Goal: Transaction & Acquisition: Purchase product/service

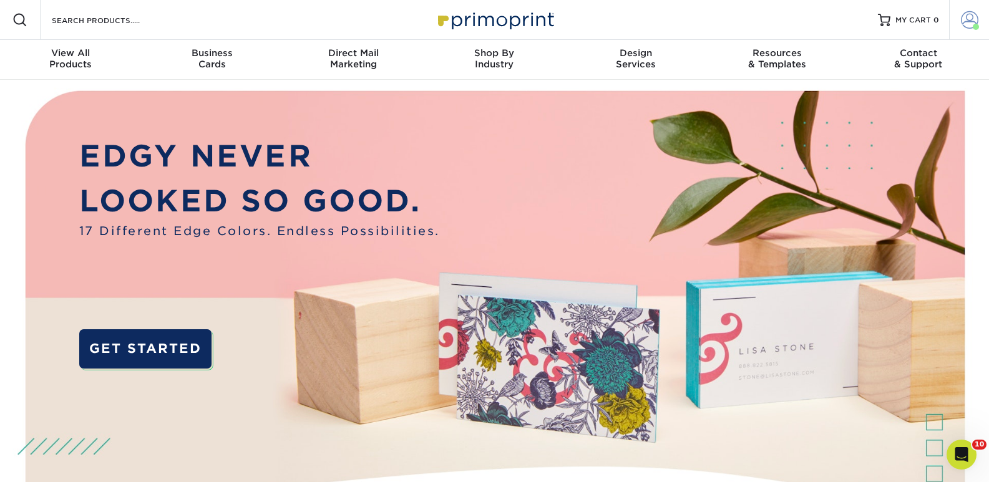
click at [967, 19] on span at bounding box center [969, 19] width 17 height 17
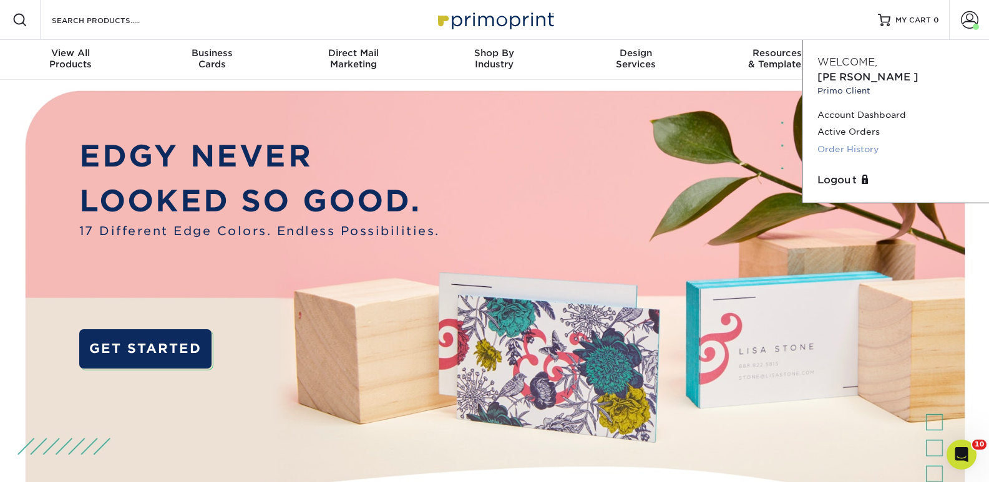
click at [867, 141] on link "Order History" at bounding box center [895, 149] width 157 height 17
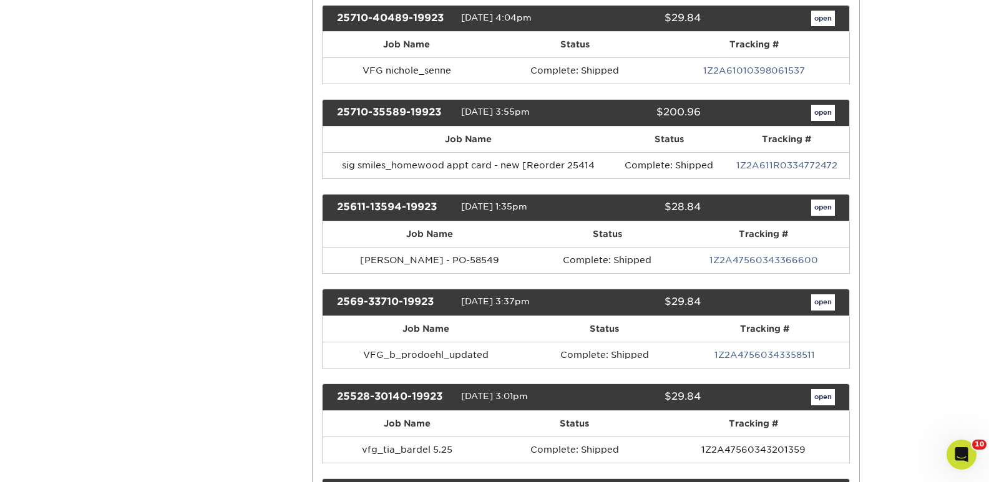
scroll to position [624, 0]
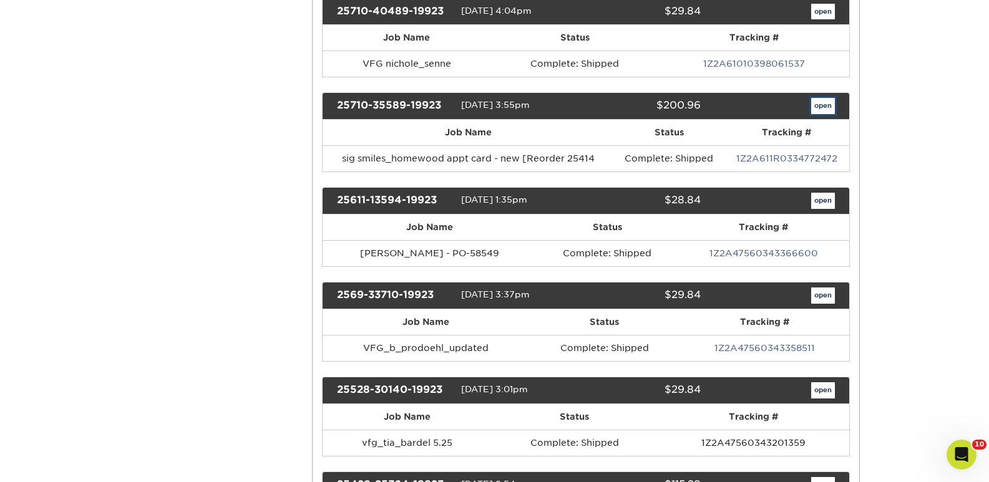
click at [824, 104] on link "open" at bounding box center [823, 106] width 24 height 16
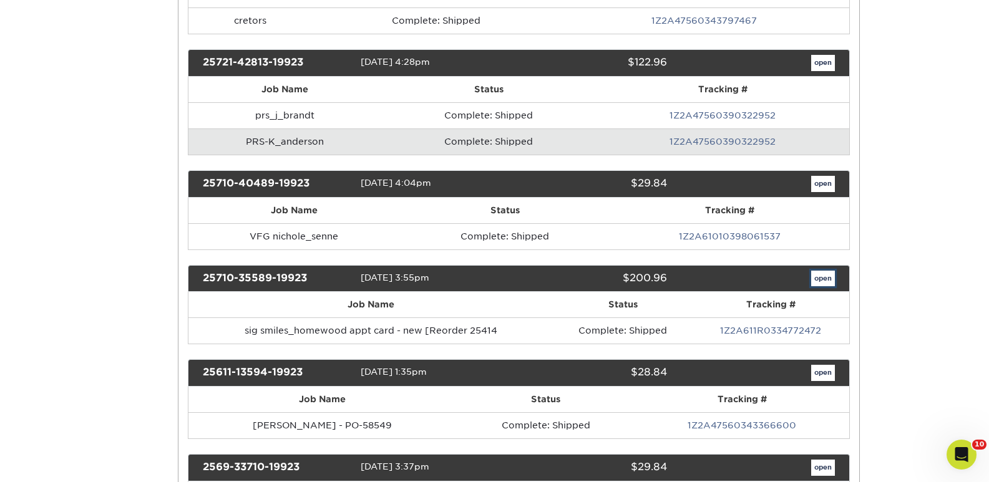
scroll to position [0, 0]
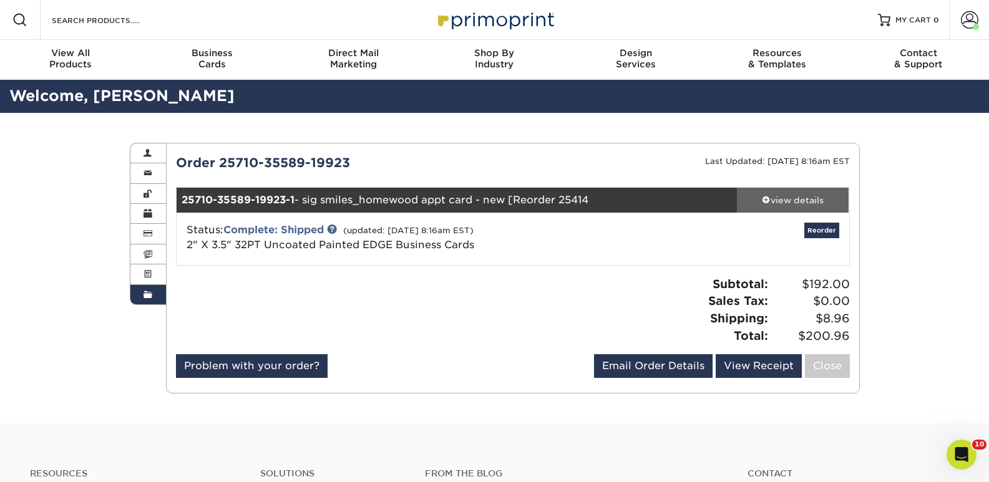
click at [801, 195] on div "view details" at bounding box center [793, 200] width 112 height 12
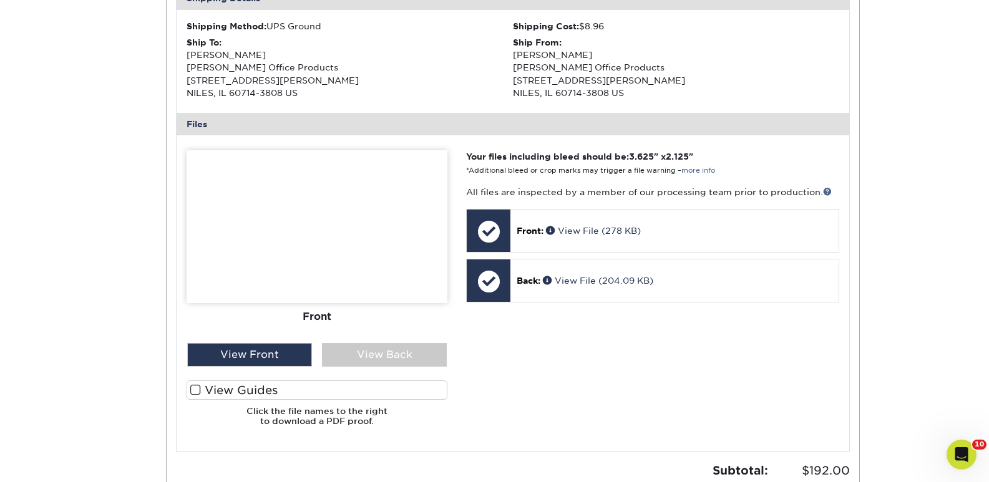
scroll to position [437, 0]
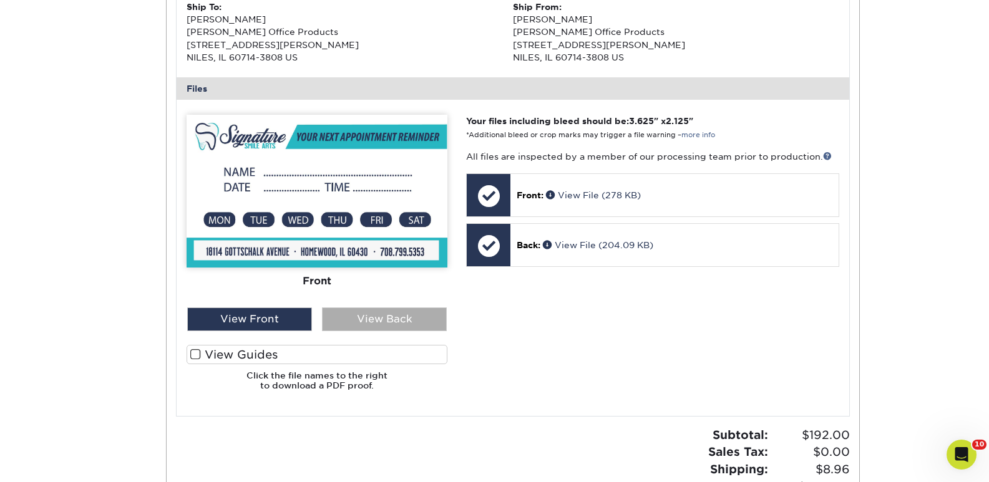
click at [388, 320] on div "View Back" at bounding box center [384, 320] width 125 height 24
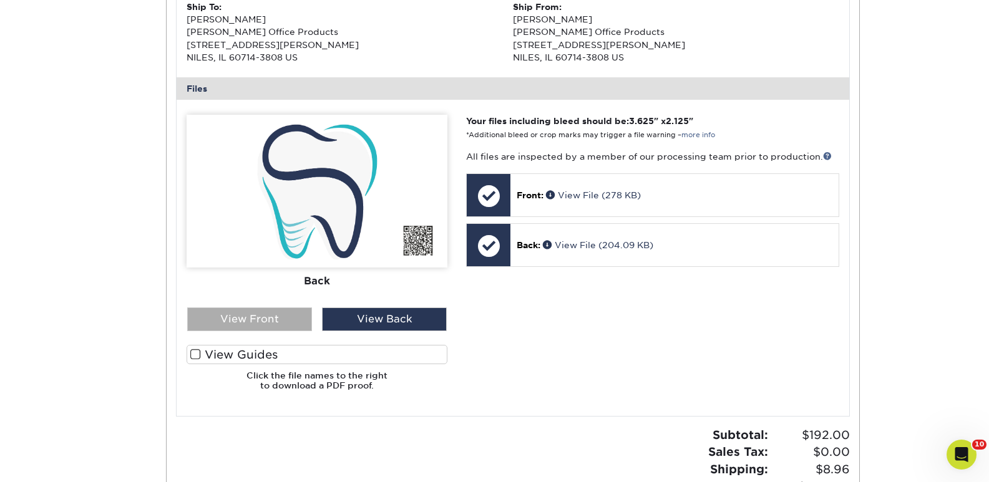
click at [253, 317] on div "View Front" at bounding box center [249, 320] width 125 height 24
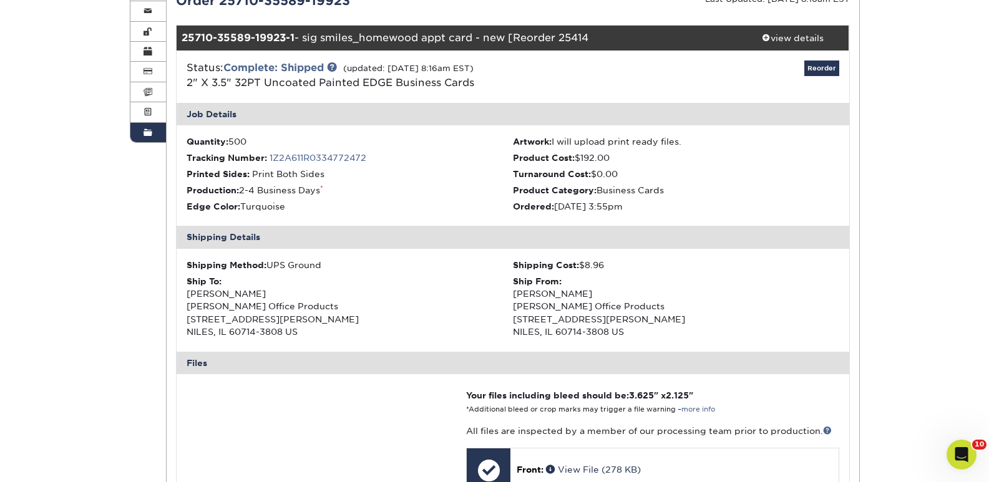
scroll to position [187, 0]
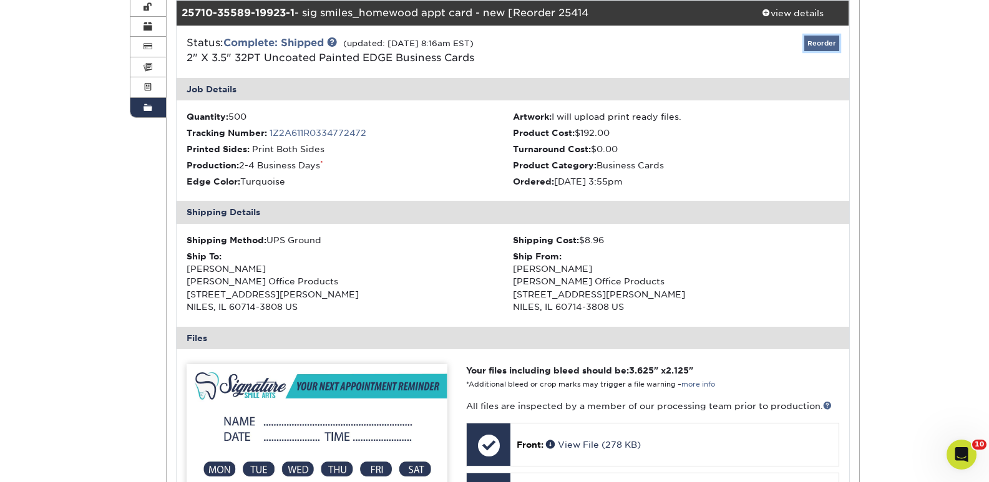
click at [824, 39] on link "Reorder" at bounding box center [821, 44] width 35 height 16
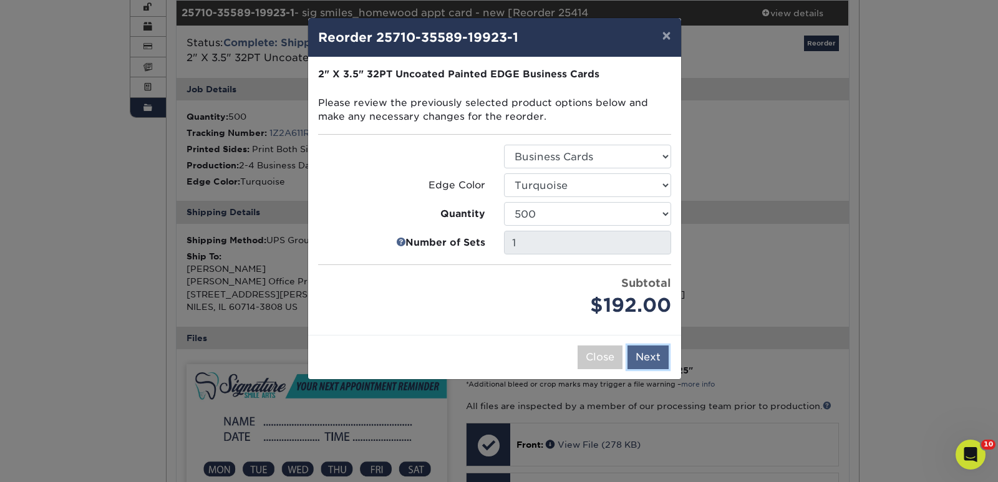
click at [651, 352] on button "Next" at bounding box center [647, 358] width 41 height 24
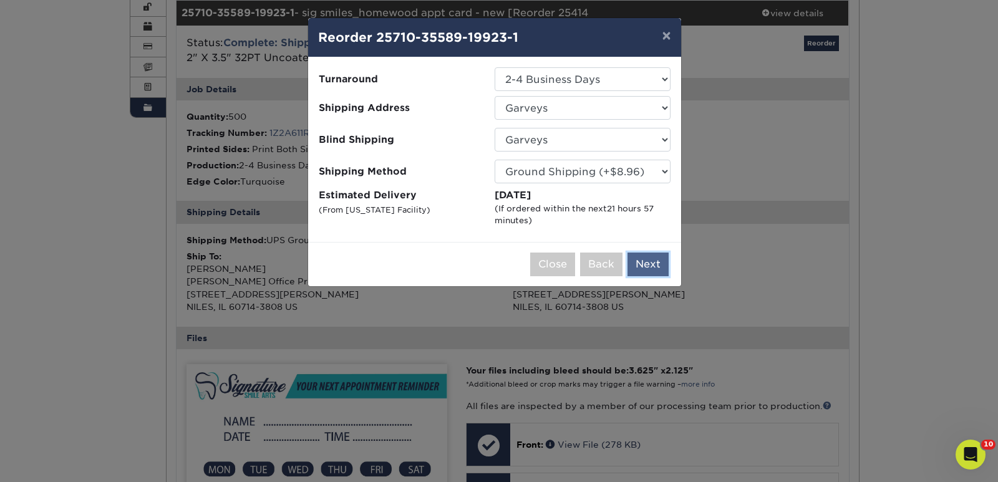
click at [651, 263] on button "Next" at bounding box center [647, 265] width 41 height 24
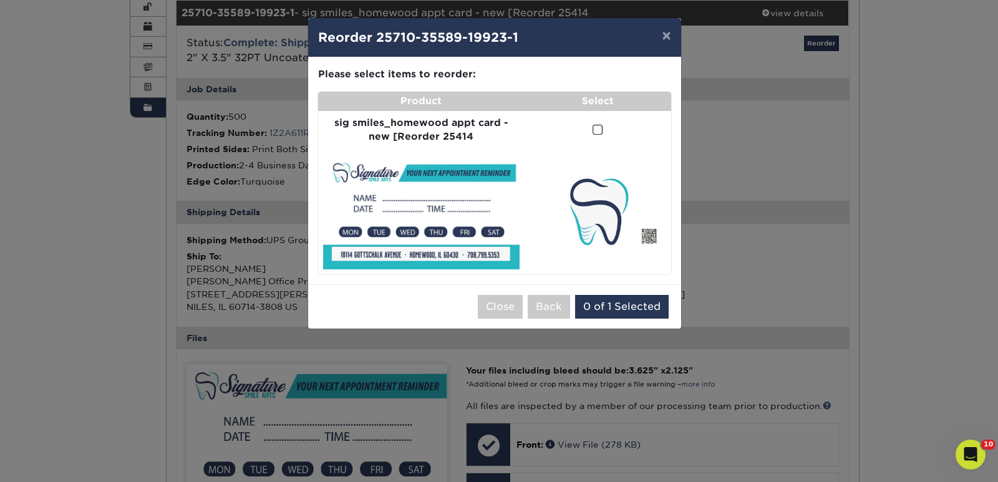
click at [598, 130] on span at bounding box center [598, 130] width 11 height 12
click at [0, 0] on input "checkbox" at bounding box center [0, 0] width 0 height 0
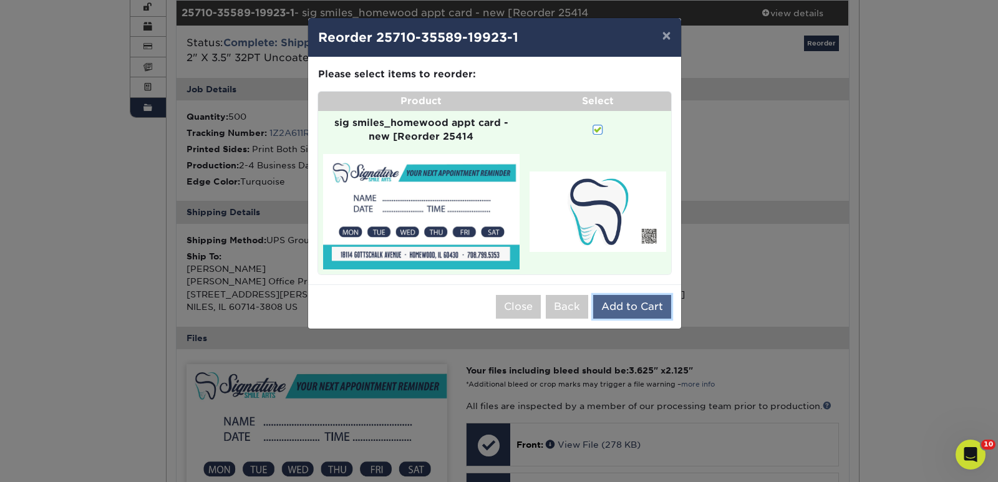
click at [629, 304] on button "Add to Cart" at bounding box center [632, 307] width 78 height 24
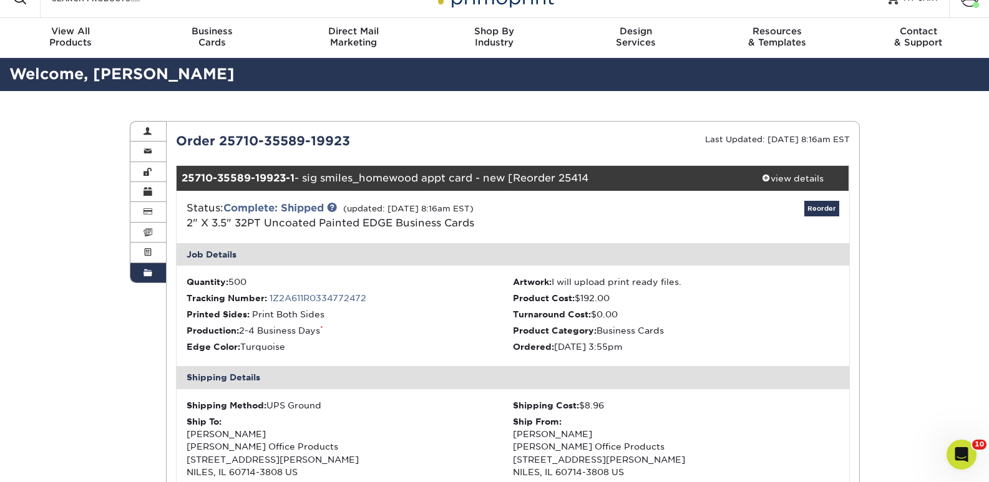
scroll to position [0, 0]
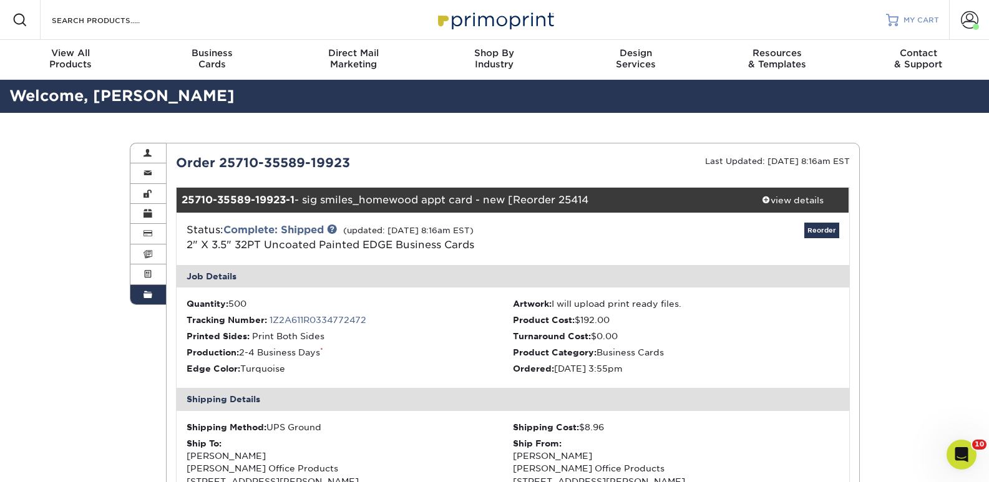
click at [903, 19] on link "MY CART" at bounding box center [912, 20] width 53 height 40
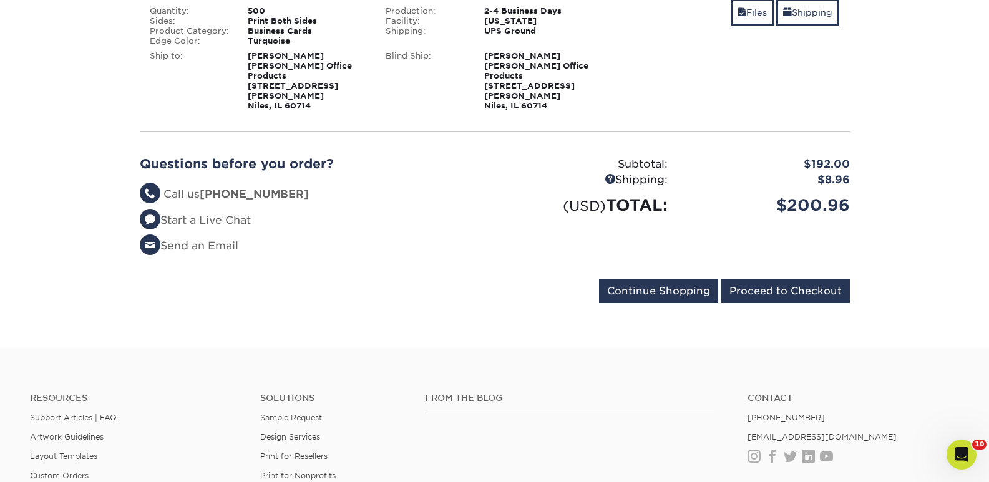
scroll to position [250, 0]
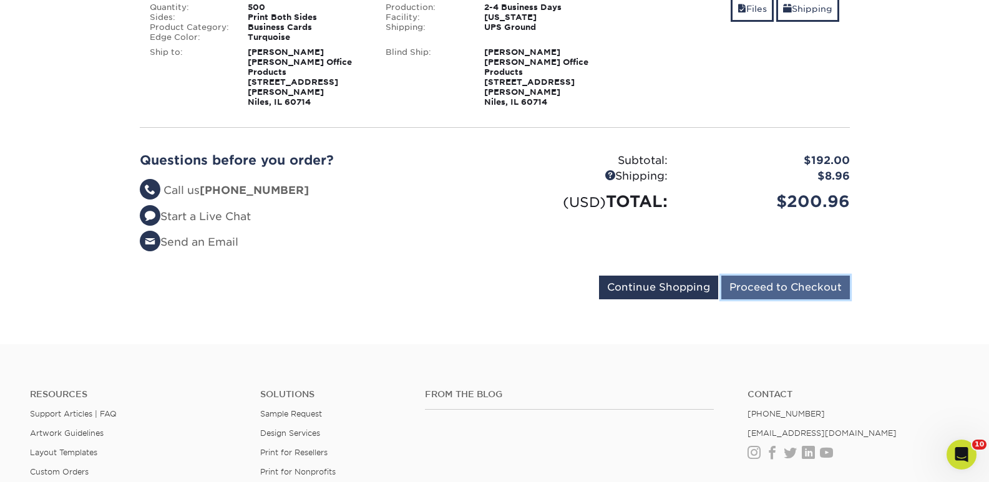
click at [780, 276] on input "Proceed to Checkout" at bounding box center [785, 288] width 128 height 24
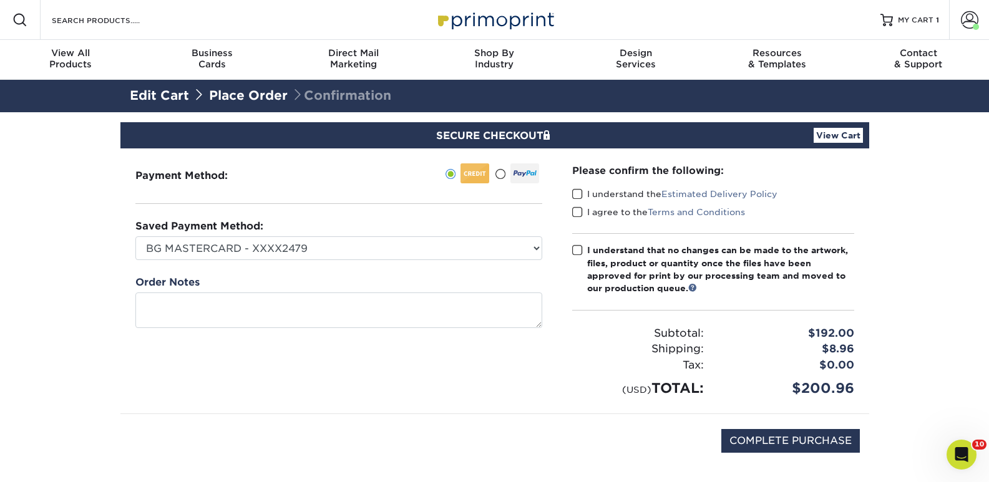
click at [578, 193] on span at bounding box center [577, 194] width 11 height 12
click at [0, 0] on input "I understand the Estimated Delivery Policy" at bounding box center [0, 0] width 0 height 0
click at [575, 211] on span at bounding box center [577, 212] width 11 height 12
click at [0, 0] on input "I agree to the Terms and Conditions" at bounding box center [0, 0] width 0 height 0
click at [575, 250] on span at bounding box center [577, 251] width 11 height 12
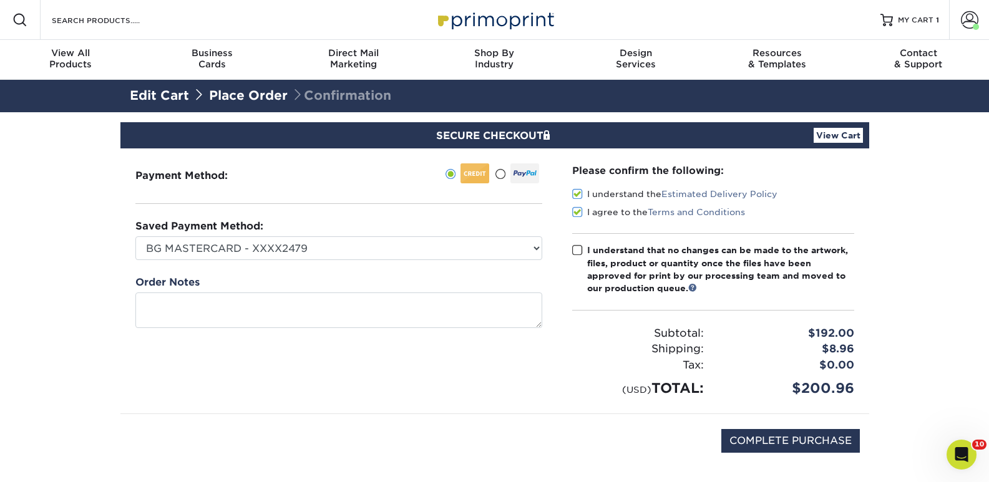
click at [0, 0] on input "I understand that no changes can be made to the artwork, files, product or quan…" at bounding box center [0, 0] width 0 height 0
click at [808, 440] on input "COMPLETE PURCHASE" at bounding box center [790, 441] width 138 height 24
type input "PROCESSING, PLEASE WAIT..."
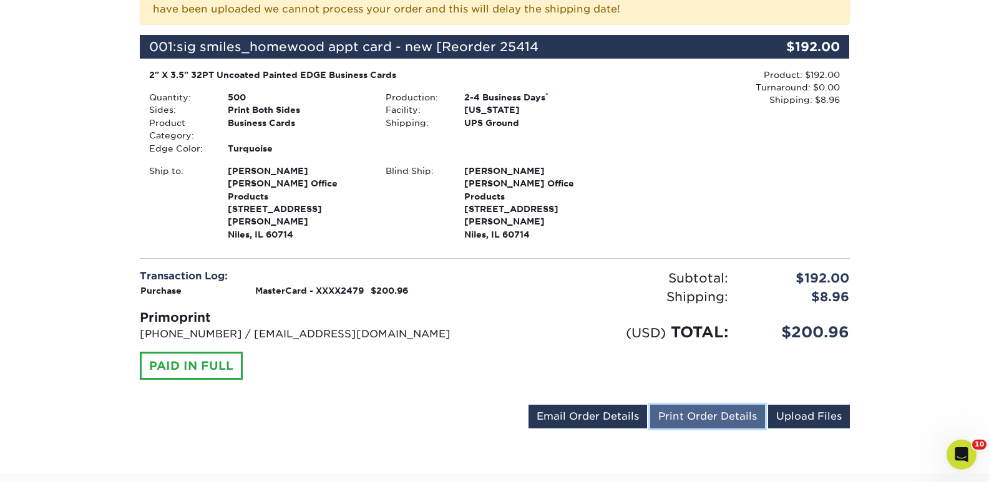
click at [701, 405] on link "Print Order Details" at bounding box center [707, 417] width 115 height 24
